Goal: Navigation & Orientation: Find specific page/section

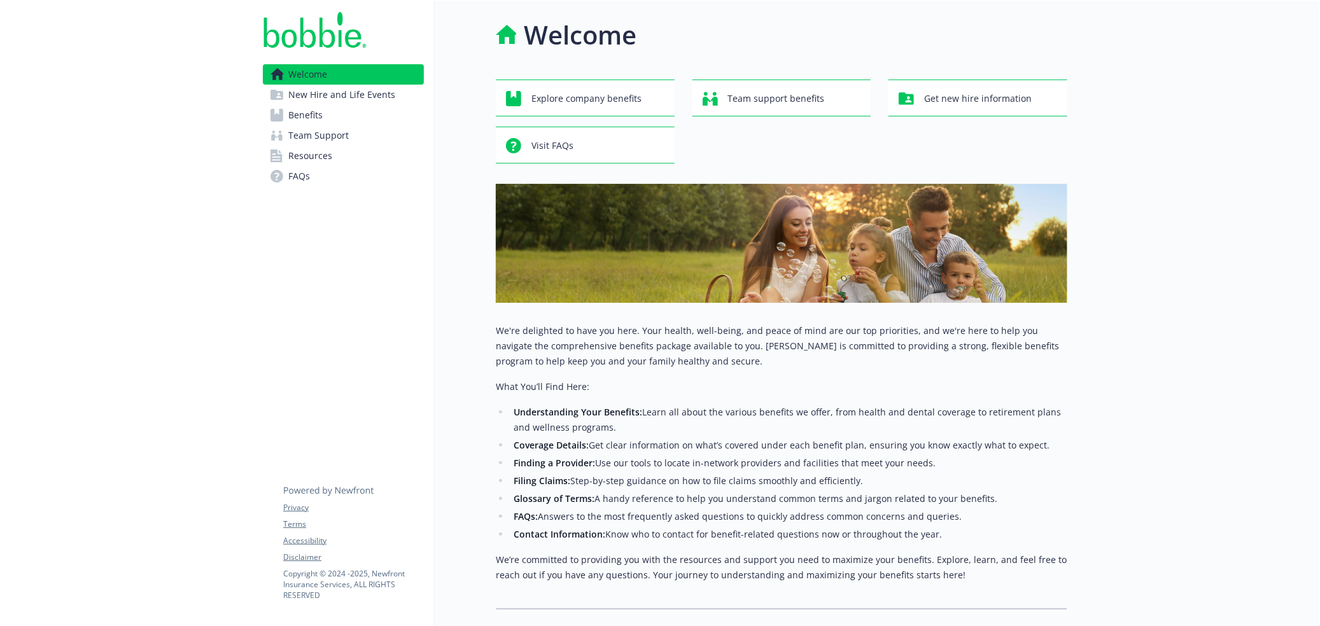
click at [442, 232] on div "Welcome Explore company benefits Team support benefits Get new hire information…" at bounding box center [751, 313] width 633 height 625
drag, startPoint x: 177, startPoint y: 274, endPoint x: 164, endPoint y: 267, distance: 14.8
drag, startPoint x: 164, startPoint y: 267, endPoint x: 136, endPoint y: 253, distance: 31.6
drag, startPoint x: 136, startPoint y: 253, endPoint x: 125, endPoint y: 246, distance: 13.2
click at [124, 243] on div at bounding box center [126, 351] width 253 height 701
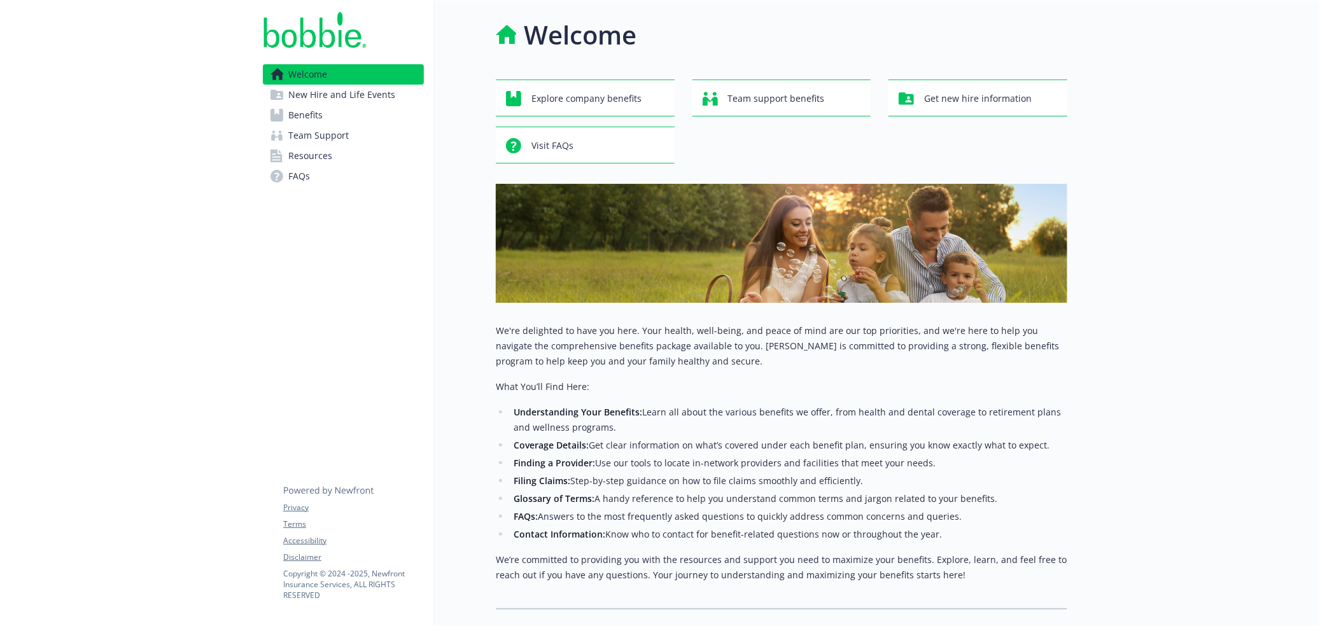
drag, startPoint x: 43, startPoint y: 174, endPoint x: 38, endPoint y: 131, distance: 44.2
drag, startPoint x: 38, startPoint y: 131, endPoint x: 41, endPoint y: 79, distance: 51.6
drag, startPoint x: 41, startPoint y: 79, endPoint x: 35, endPoint y: 39, distance: 40.5
drag, startPoint x: 35, startPoint y: 39, endPoint x: 38, endPoint y: 10, distance: 29.5
drag, startPoint x: 38, startPoint y: 10, endPoint x: 33, endPoint y: 4, distance: 7.2
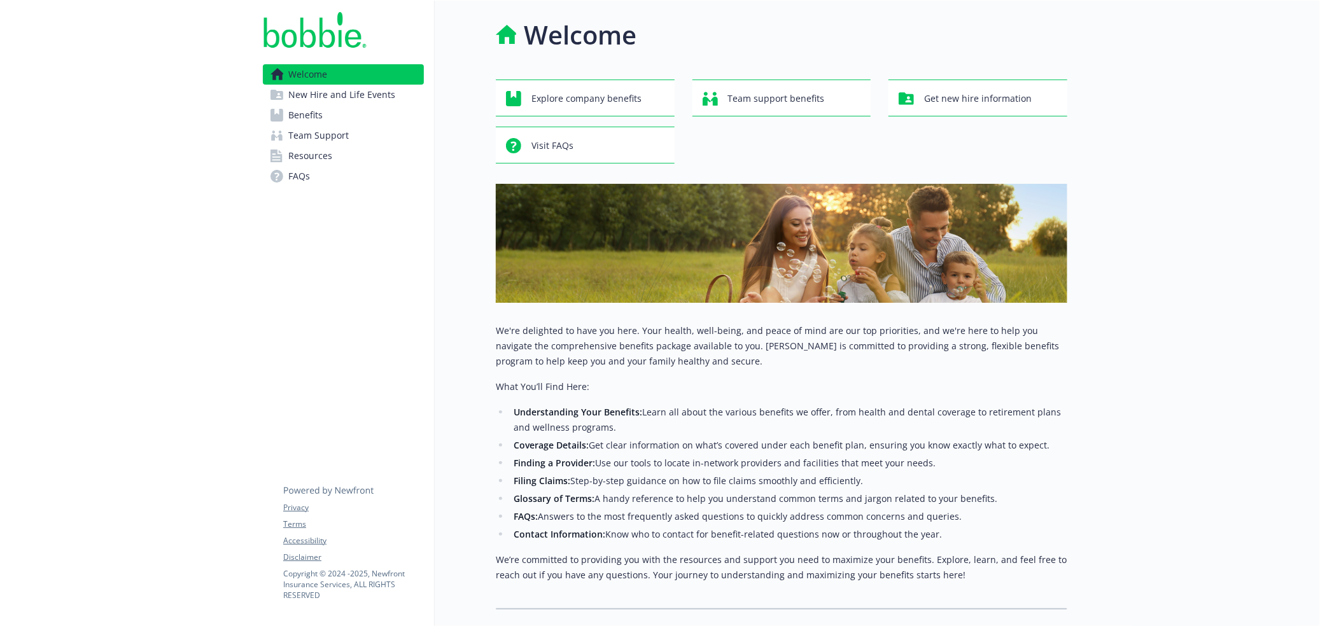
click at [22, 4] on div at bounding box center [126, 351] width 253 height 701
drag, startPoint x: 522, startPoint y: 3, endPoint x: 354, endPoint y: 320, distance: 358.3
click at [312, 318] on div "Welcome New Hire and Life Events Benefits Team Support Resources FAQs Privacy T…" at bounding box center [344, 351] width 182 height 701
click at [320, 159] on span "Resources" at bounding box center [310, 156] width 44 height 20
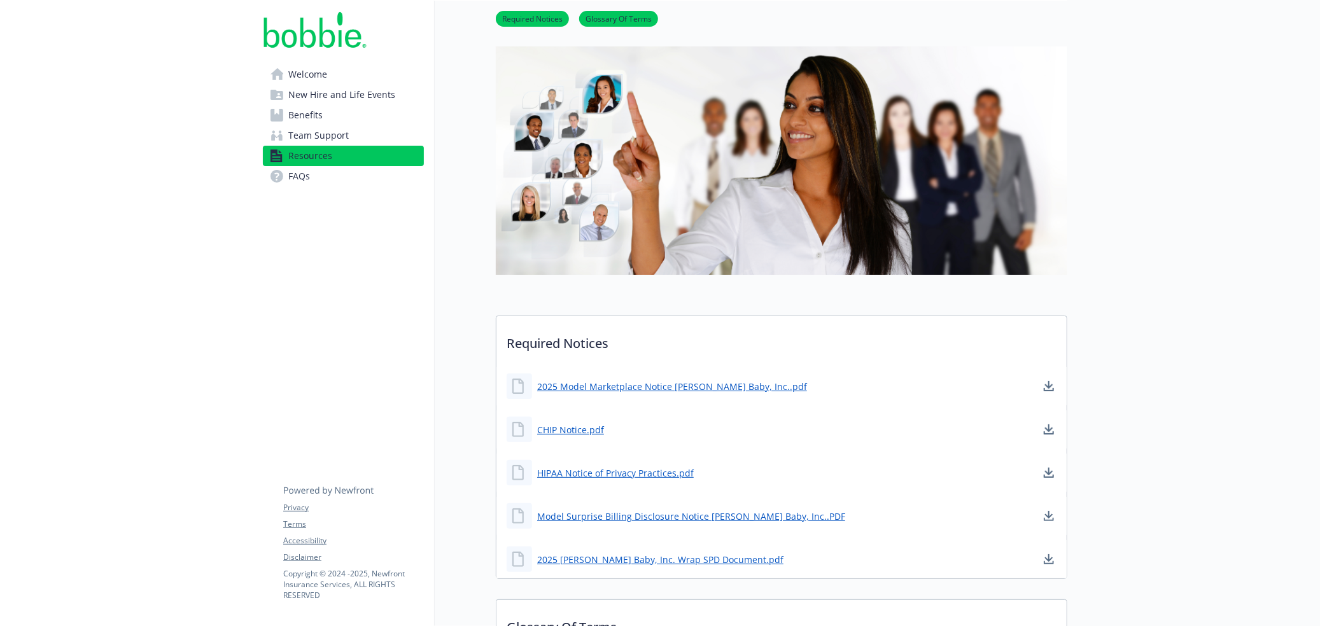
scroll to position [64, 0]
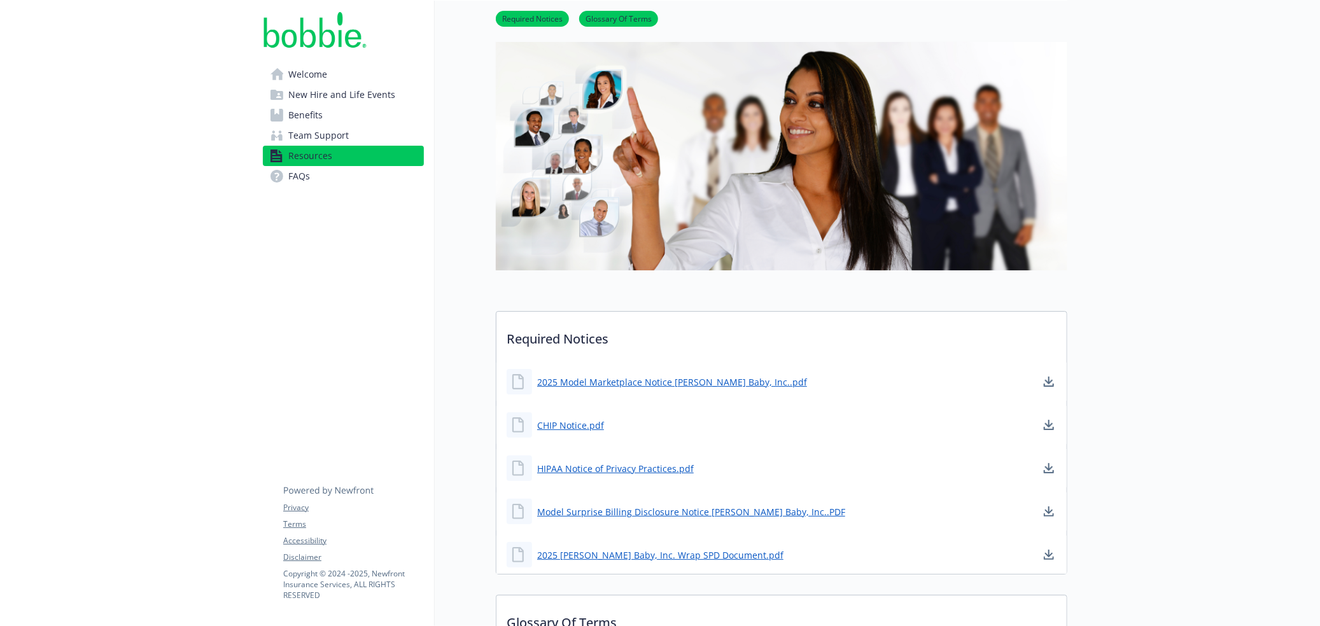
click at [364, 140] on link "Team Support" at bounding box center [343, 135] width 161 height 20
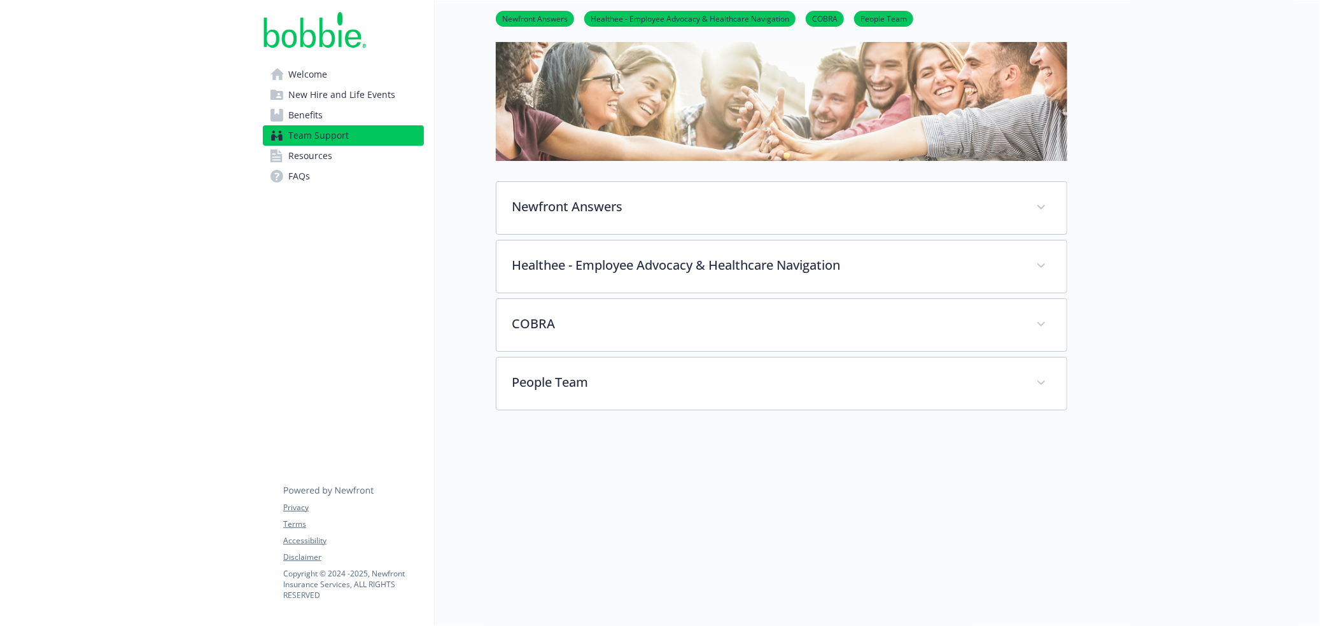
click at [348, 123] on link "Benefits" at bounding box center [343, 115] width 161 height 20
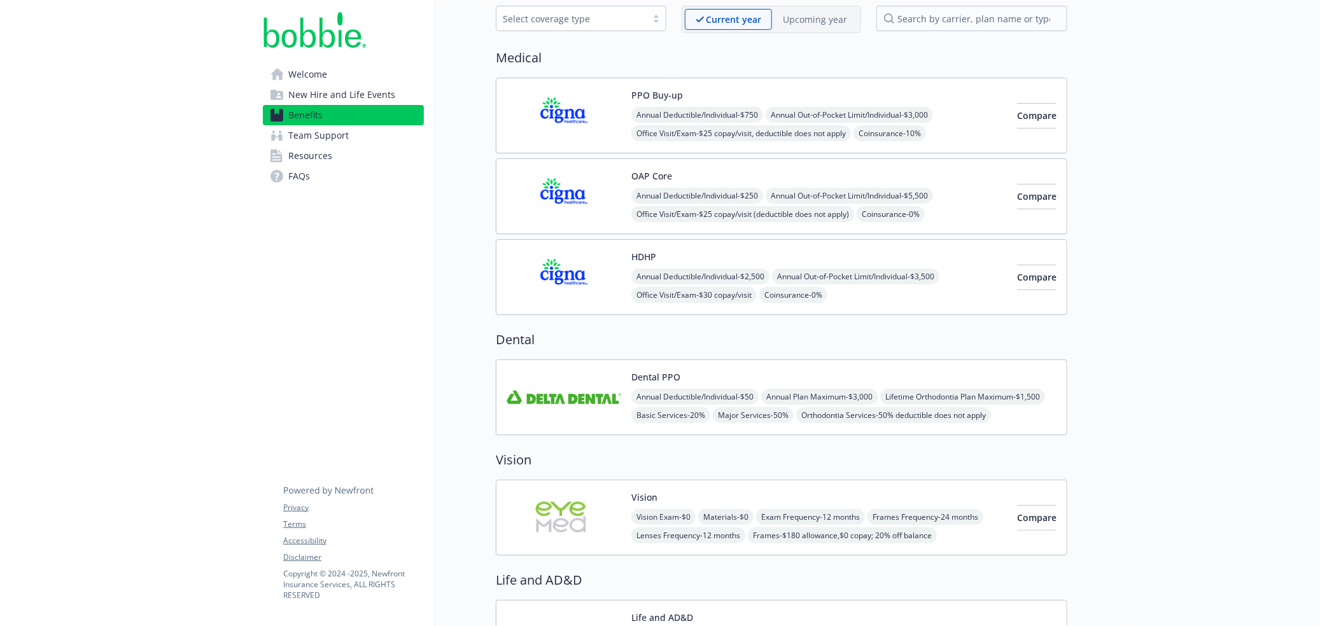
scroll to position [446, 0]
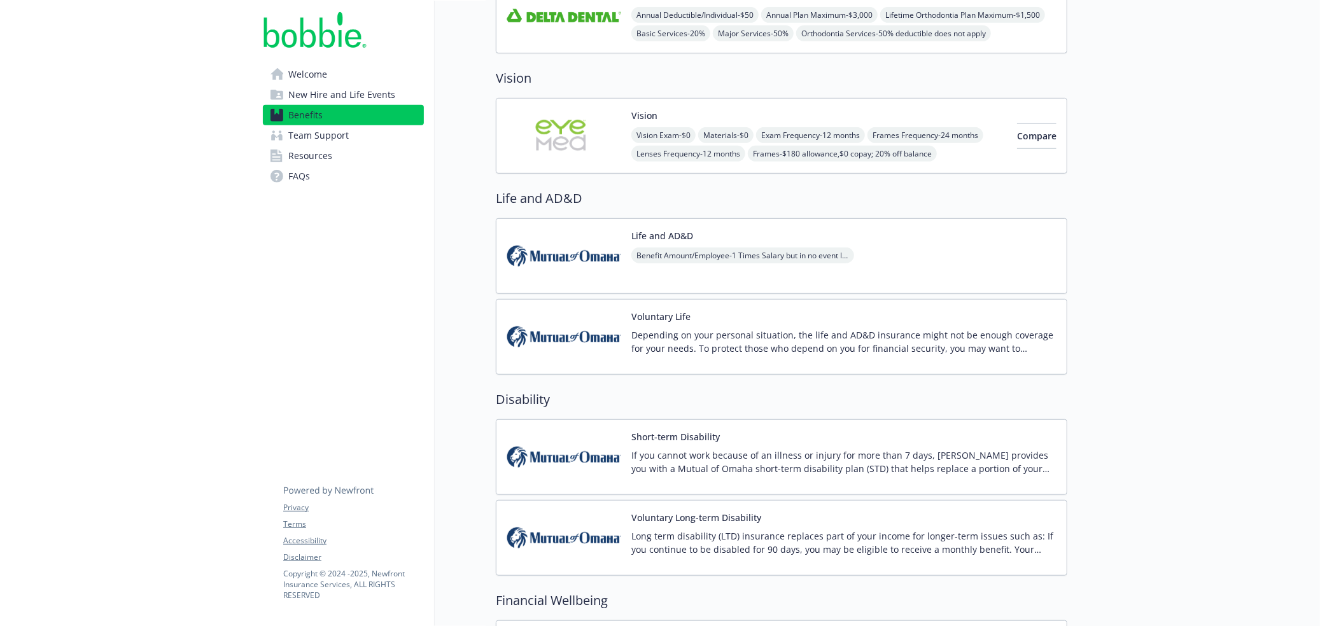
click at [352, 162] on link "Resources" at bounding box center [343, 156] width 161 height 20
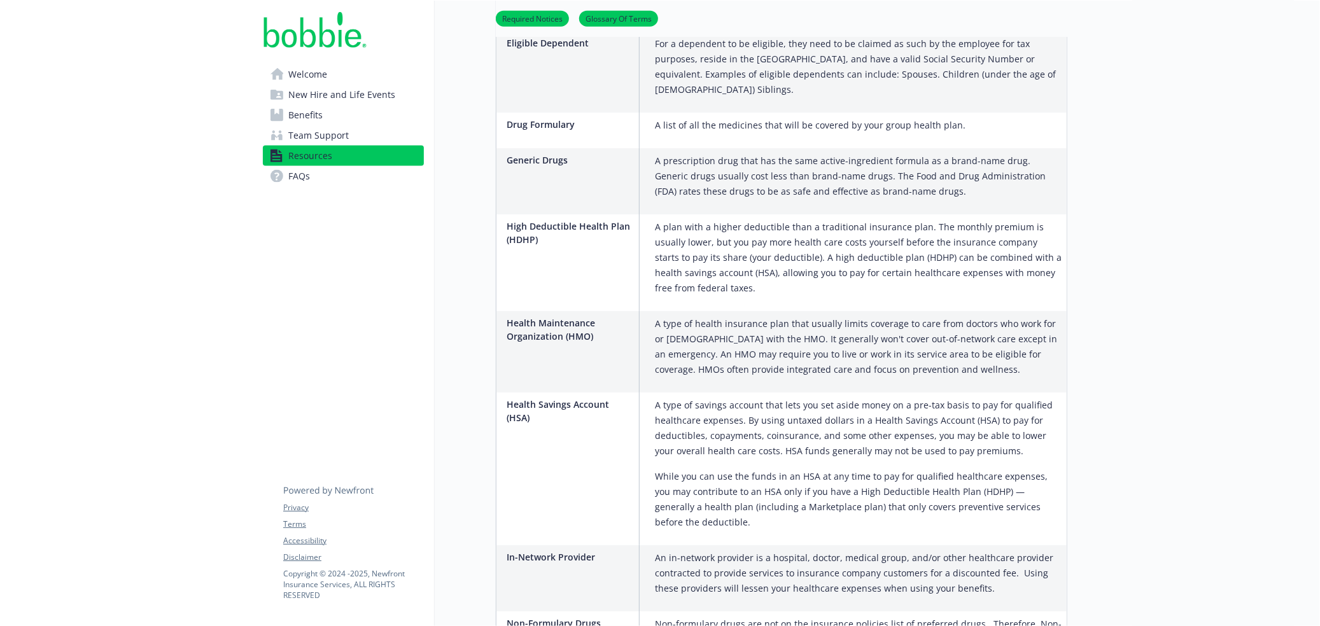
scroll to position [2000, 0]
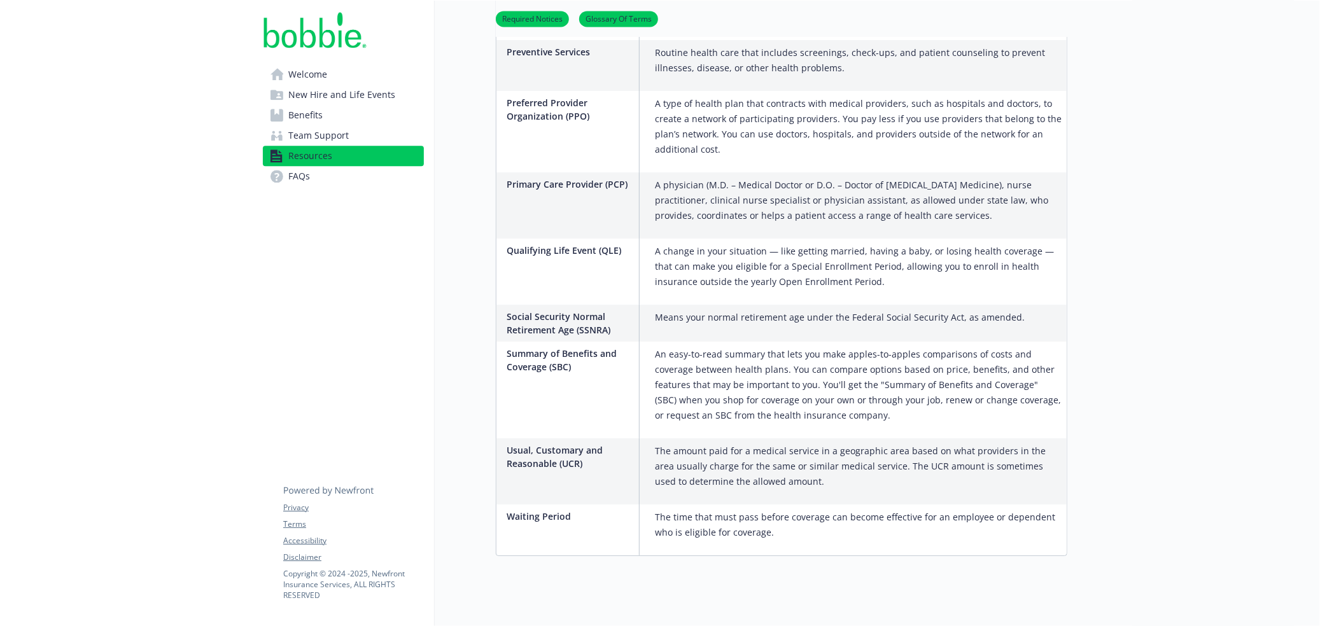
click at [326, 124] on link "Benefits" at bounding box center [343, 115] width 161 height 20
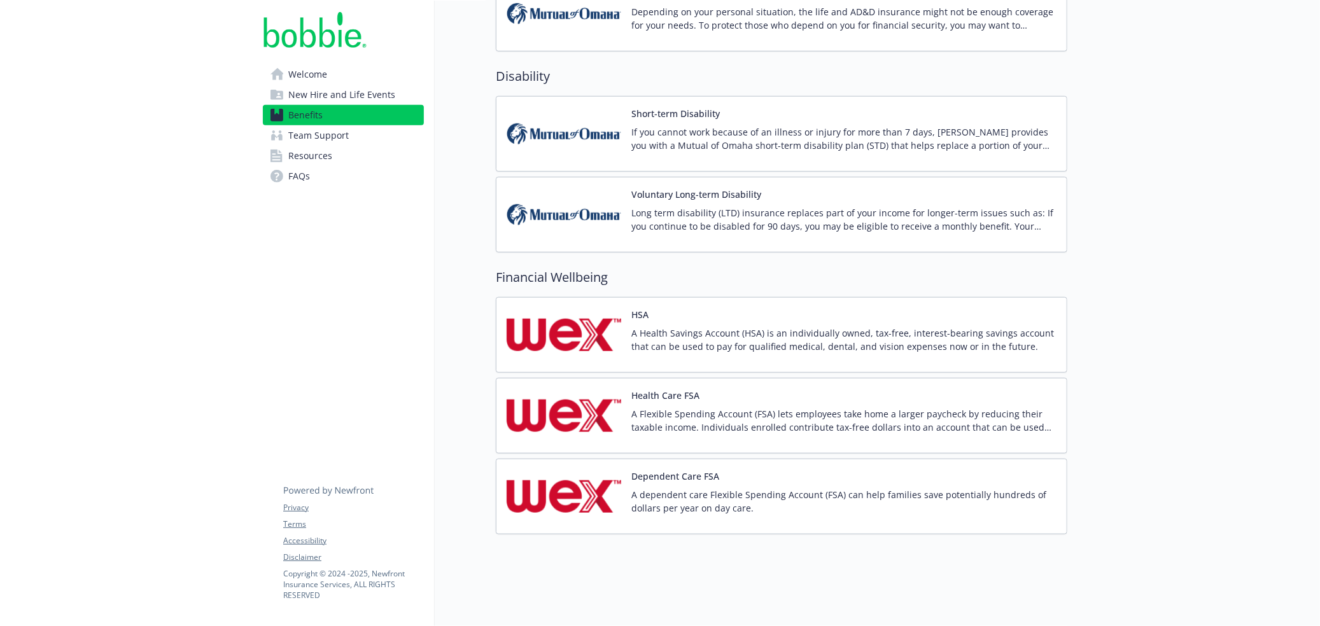
click at [323, 132] on span "Team Support" at bounding box center [318, 135] width 60 height 20
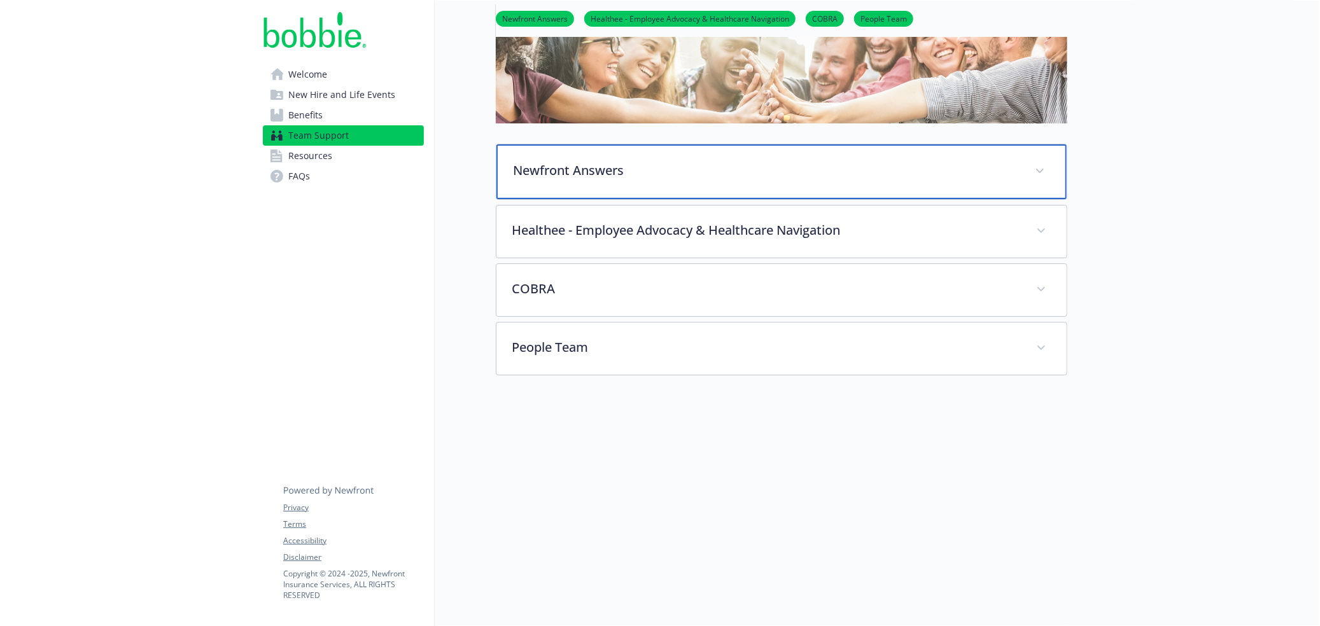
click at [588, 166] on p "Newfront Answers" at bounding box center [766, 170] width 507 height 19
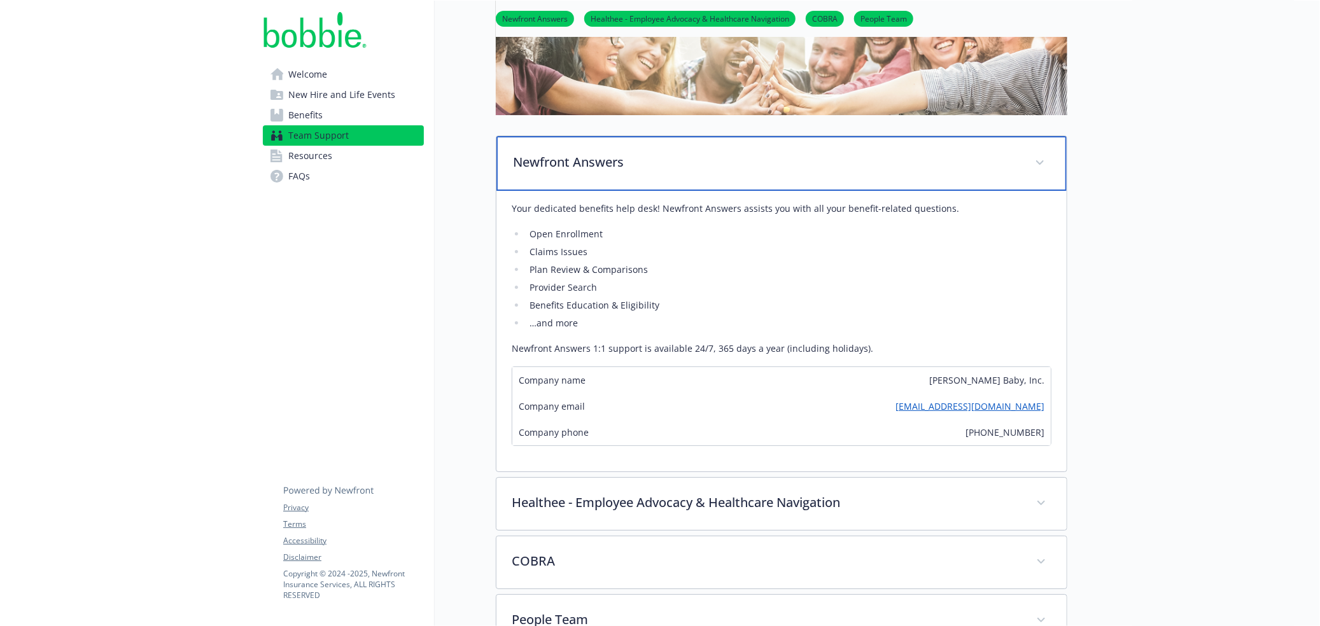
click at [602, 171] on p "Newfront Answers" at bounding box center [766, 162] width 507 height 19
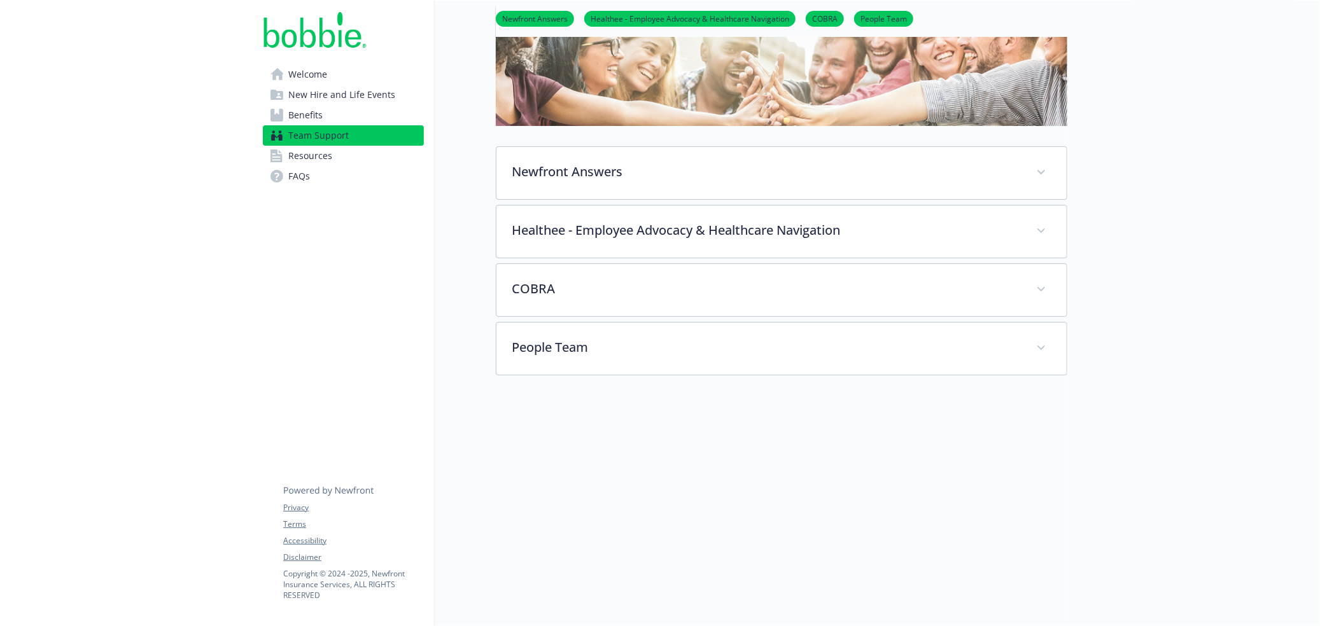
scroll to position [107, 0]
